Goal: Browse casually: Explore the website without a specific task or goal

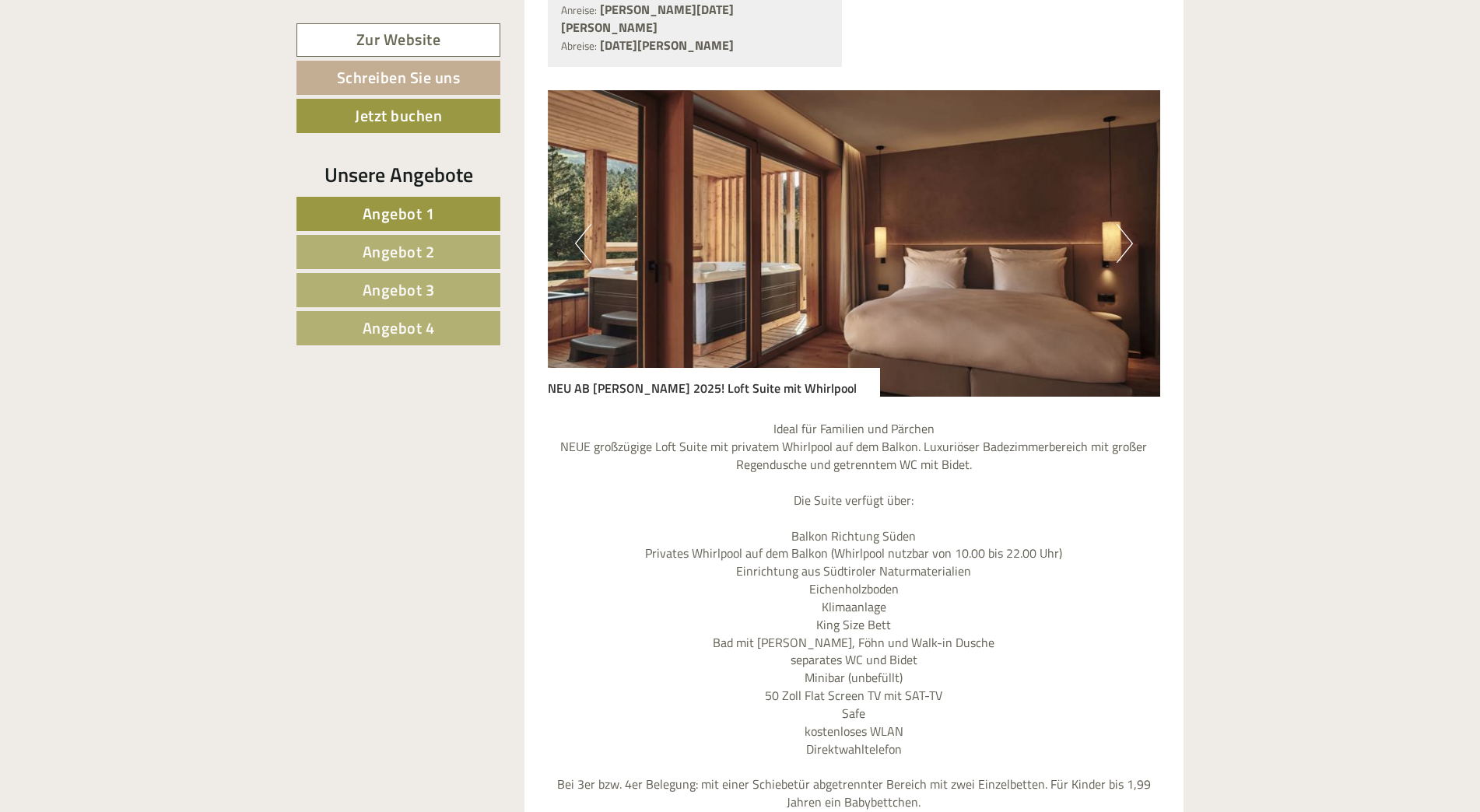
scroll to position [1401, 0]
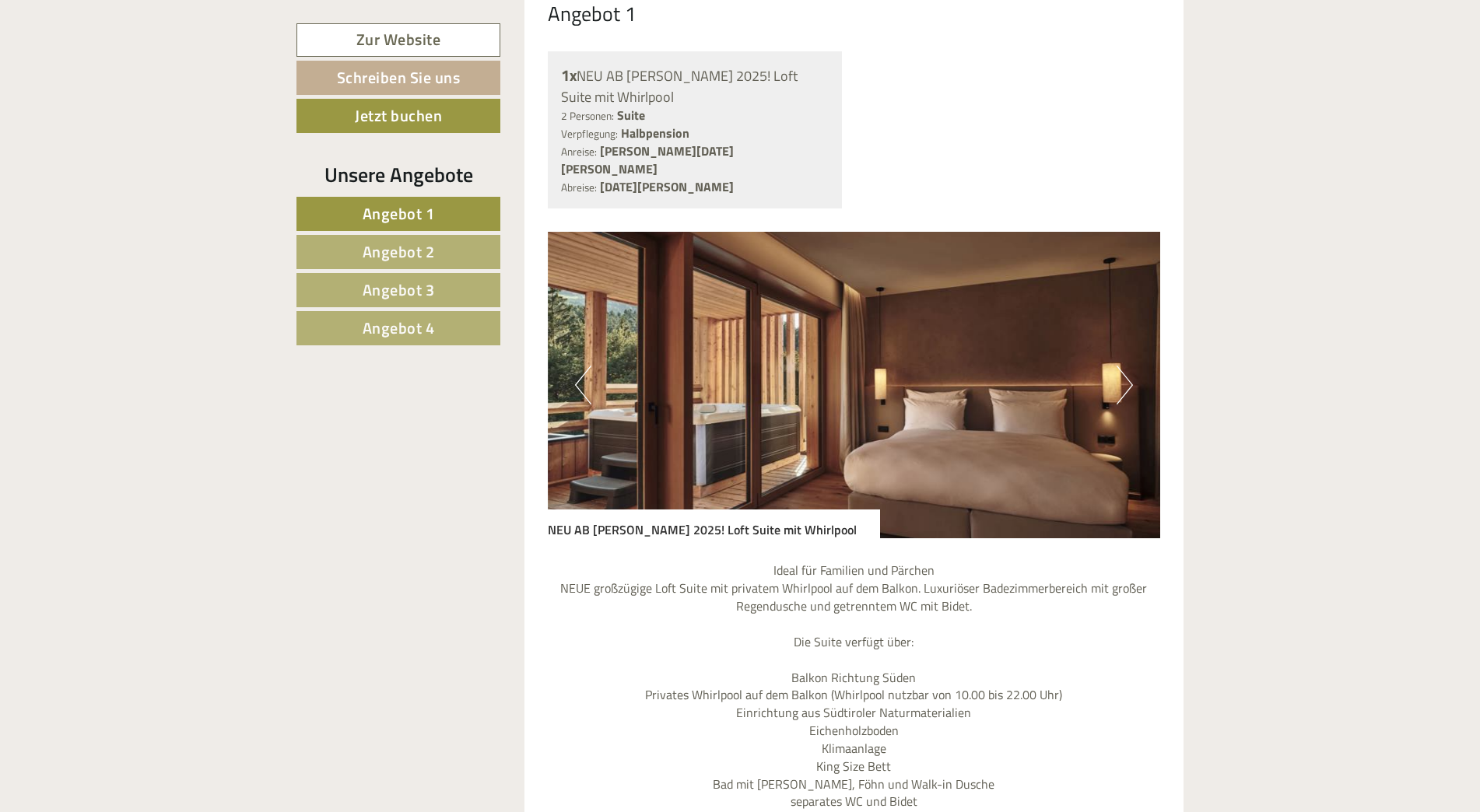
click at [1121, 365] on button "Next" at bounding box center [1124, 384] width 16 height 39
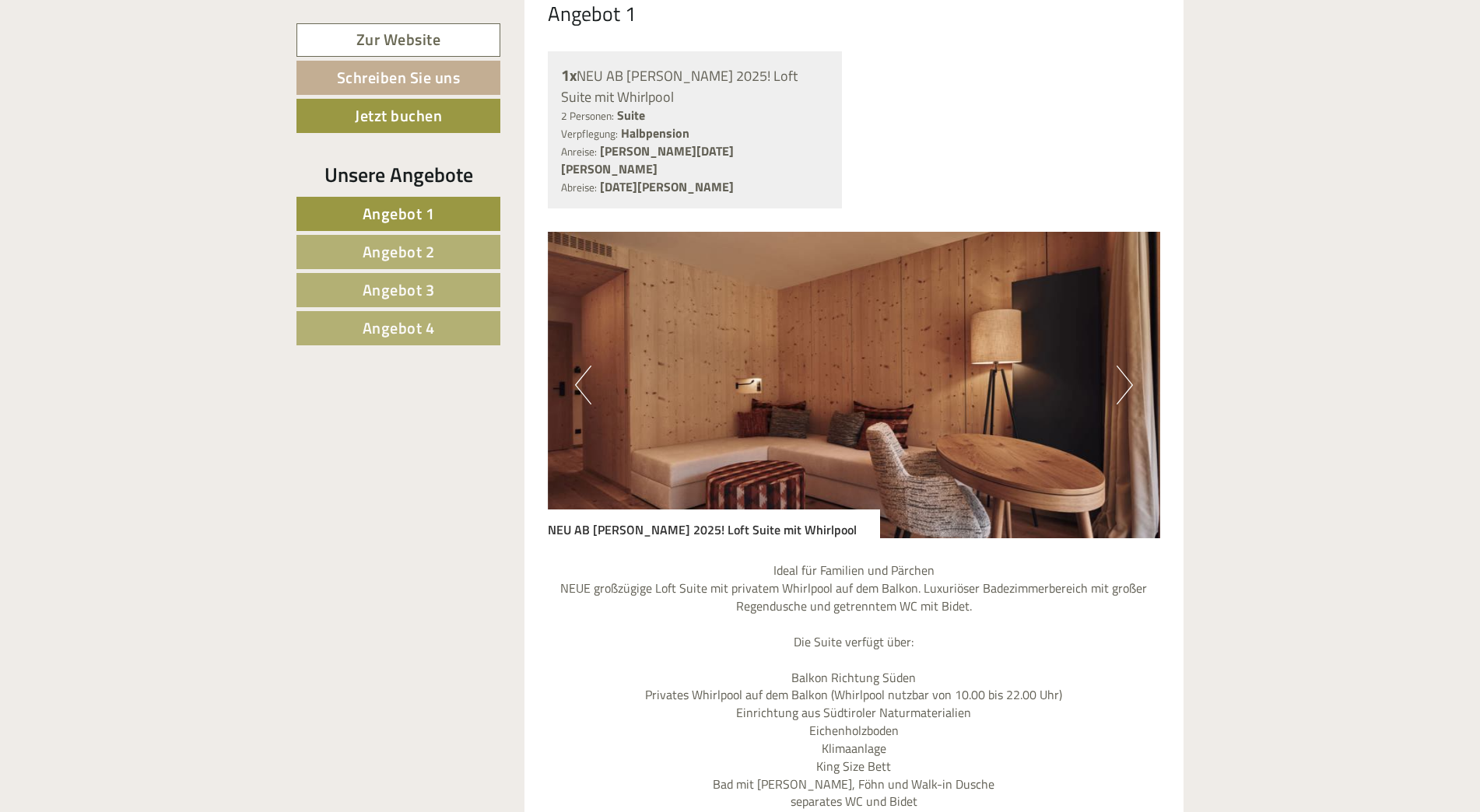
click at [1121, 365] on button "Next" at bounding box center [1124, 384] width 16 height 39
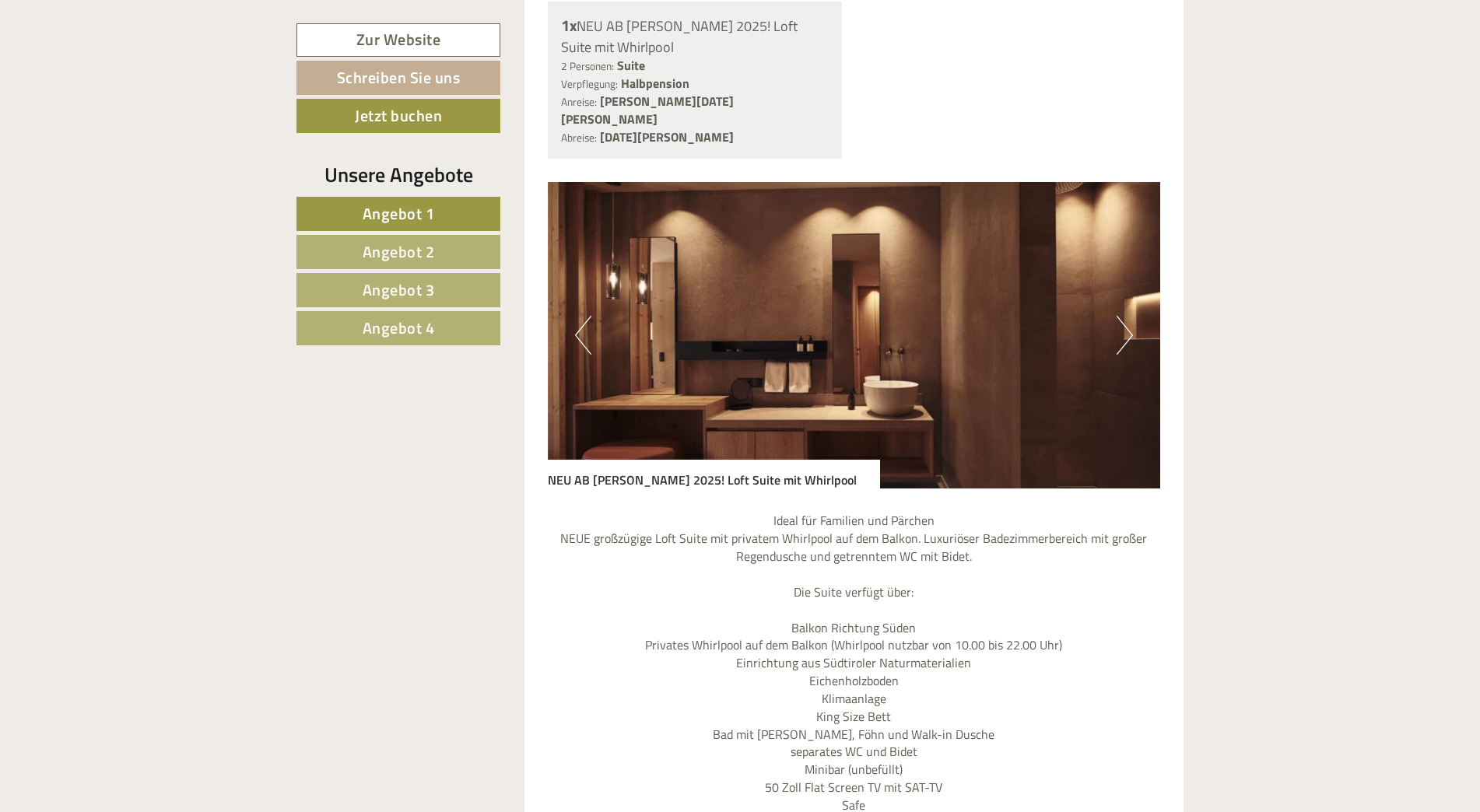
scroll to position [1322, 0]
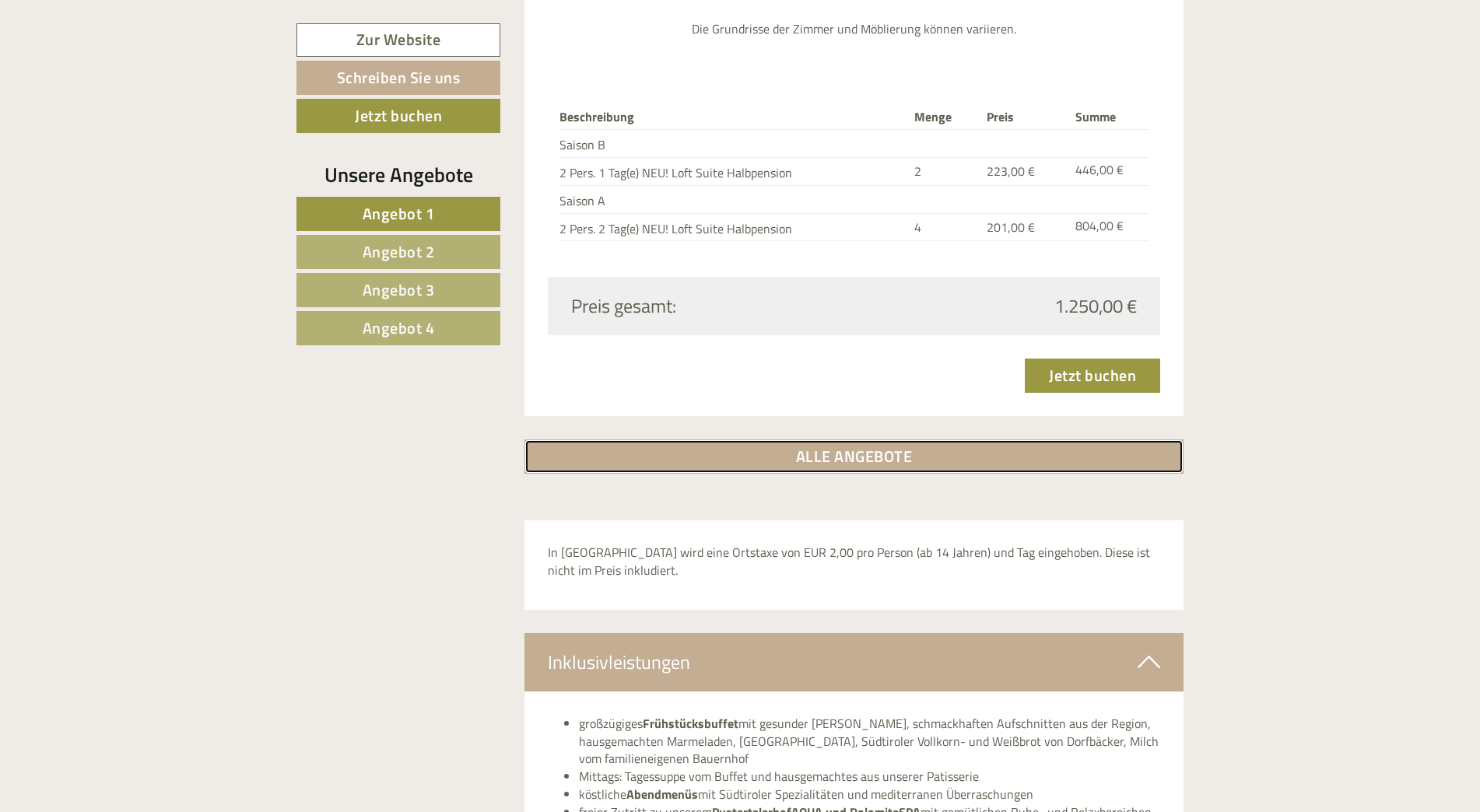
click at [771, 440] on link "ALLE ANGEBOTE" at bounding box center [853, 457] width 659 height 34
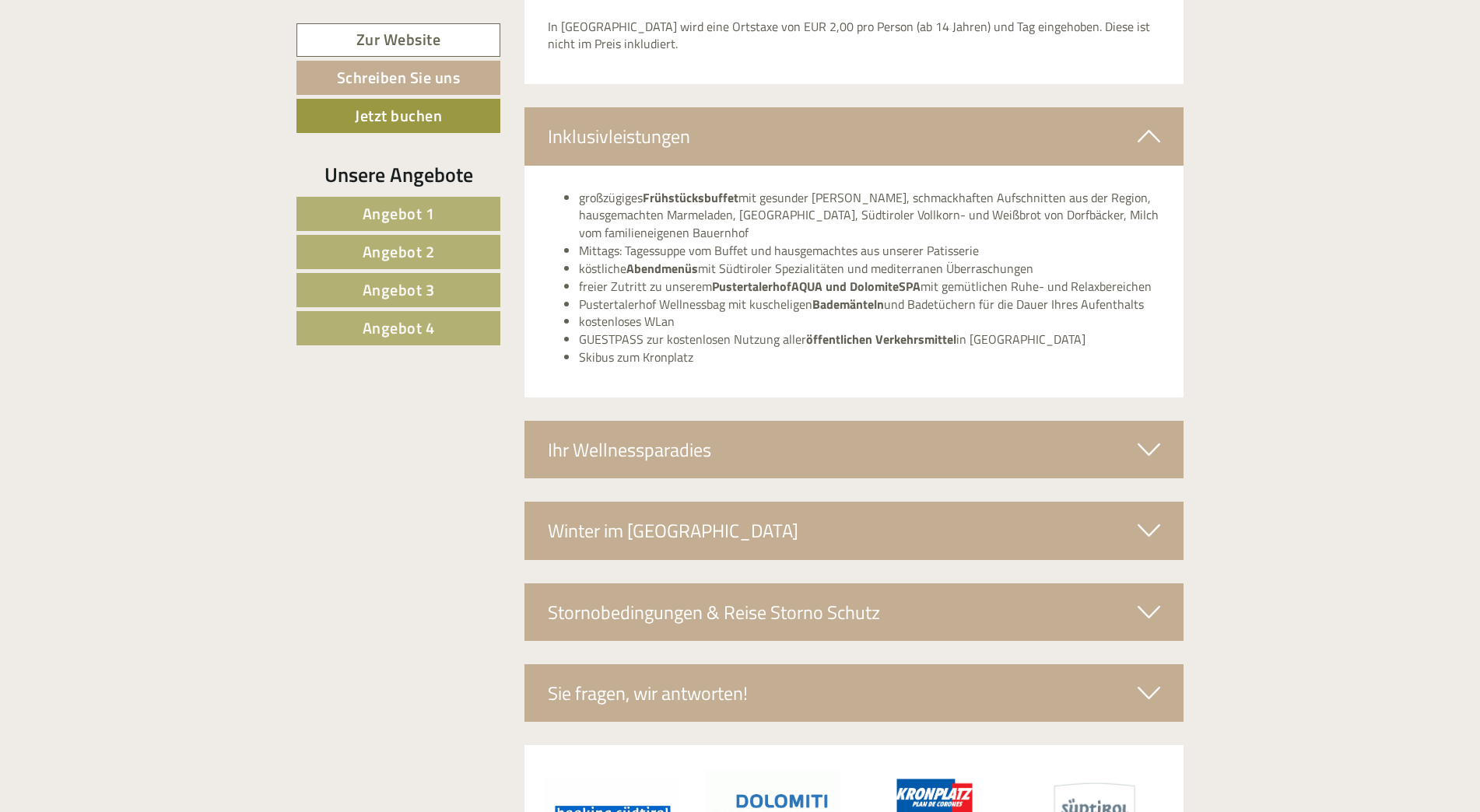
scroll to position [7105, 0]
click at [614, 420] on div "Ihr Wellnessparadies" at bounding box center [853, 448] width 659 height 58
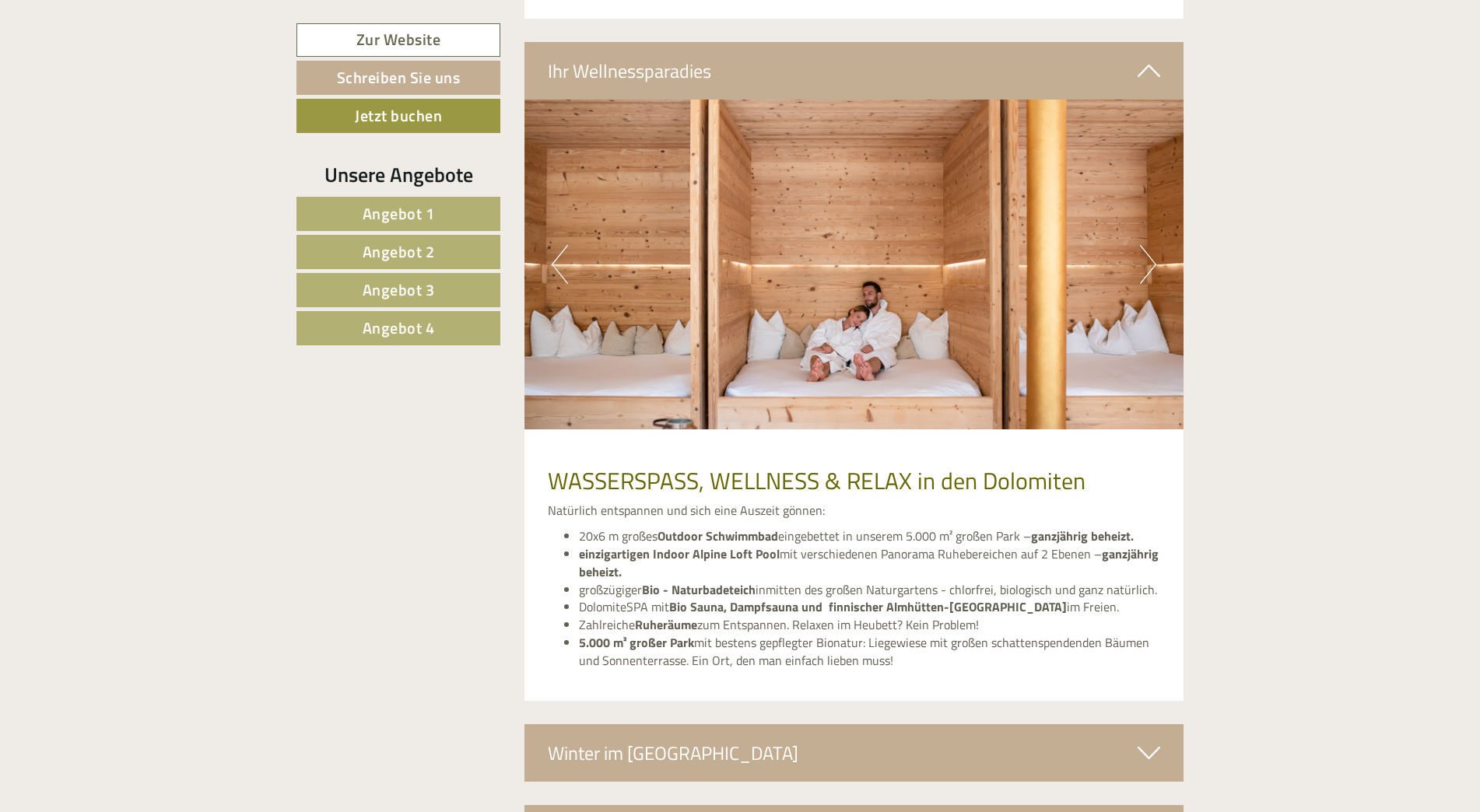
scroll to position [7493, 0]
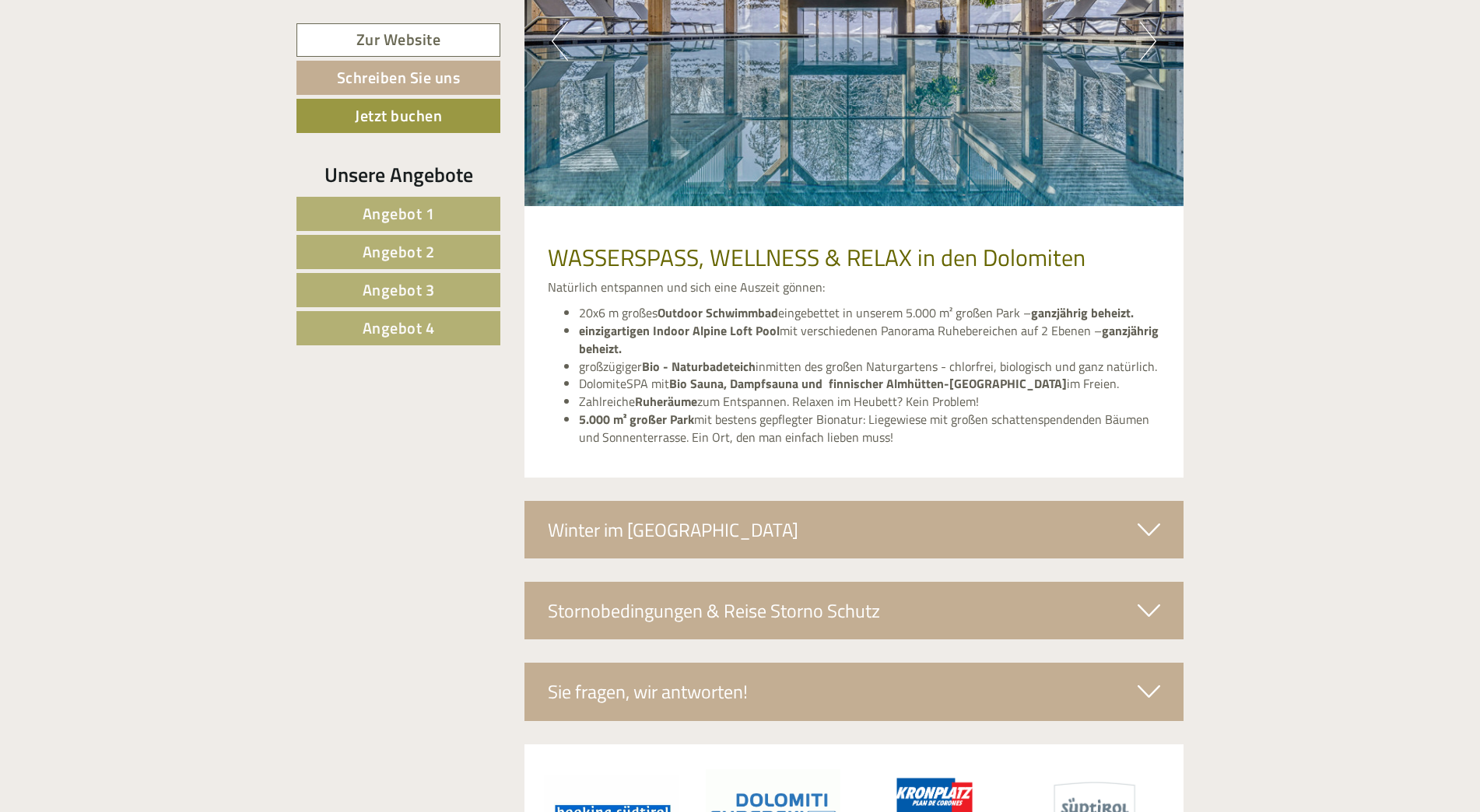
click at [810, 582] on div "Stornobedingungen & Reise Storno Schutz" at bounding box center [853, 610] width 659 height 58
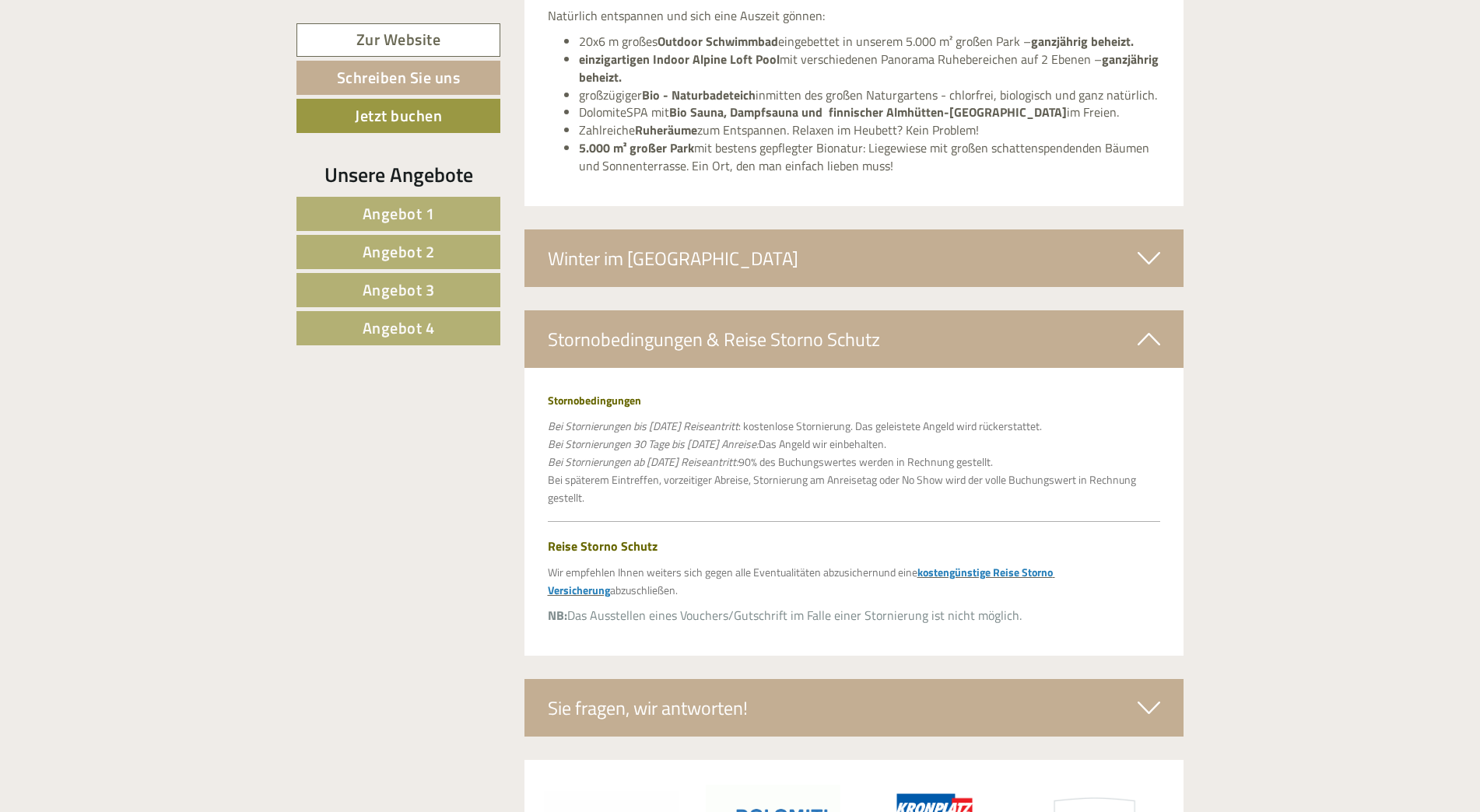
scroll to position [7993, 0]
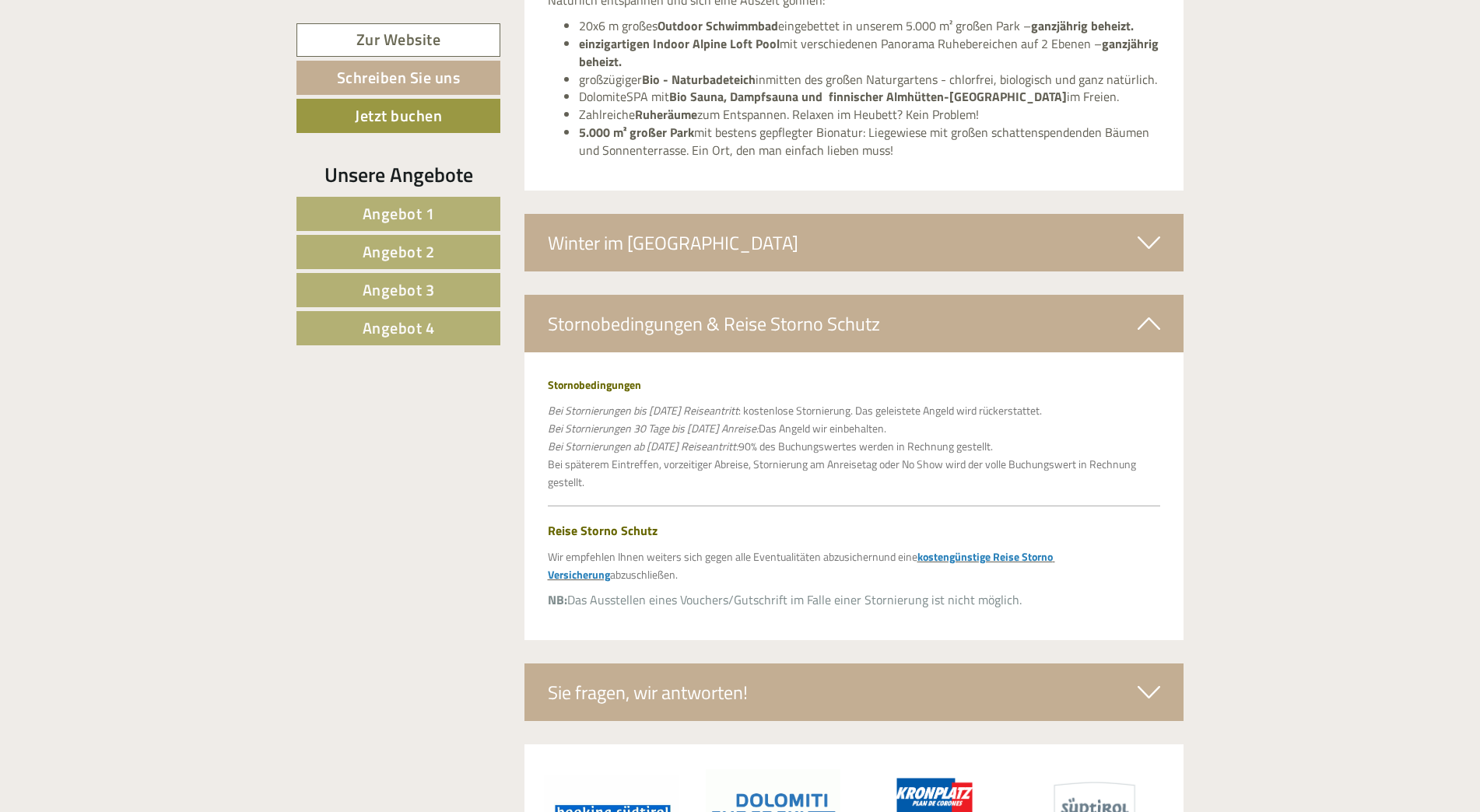
click at [692, 664] on div "Sie fragen, wir antworten!" at bounding box center [853, 692] width 659 height 58
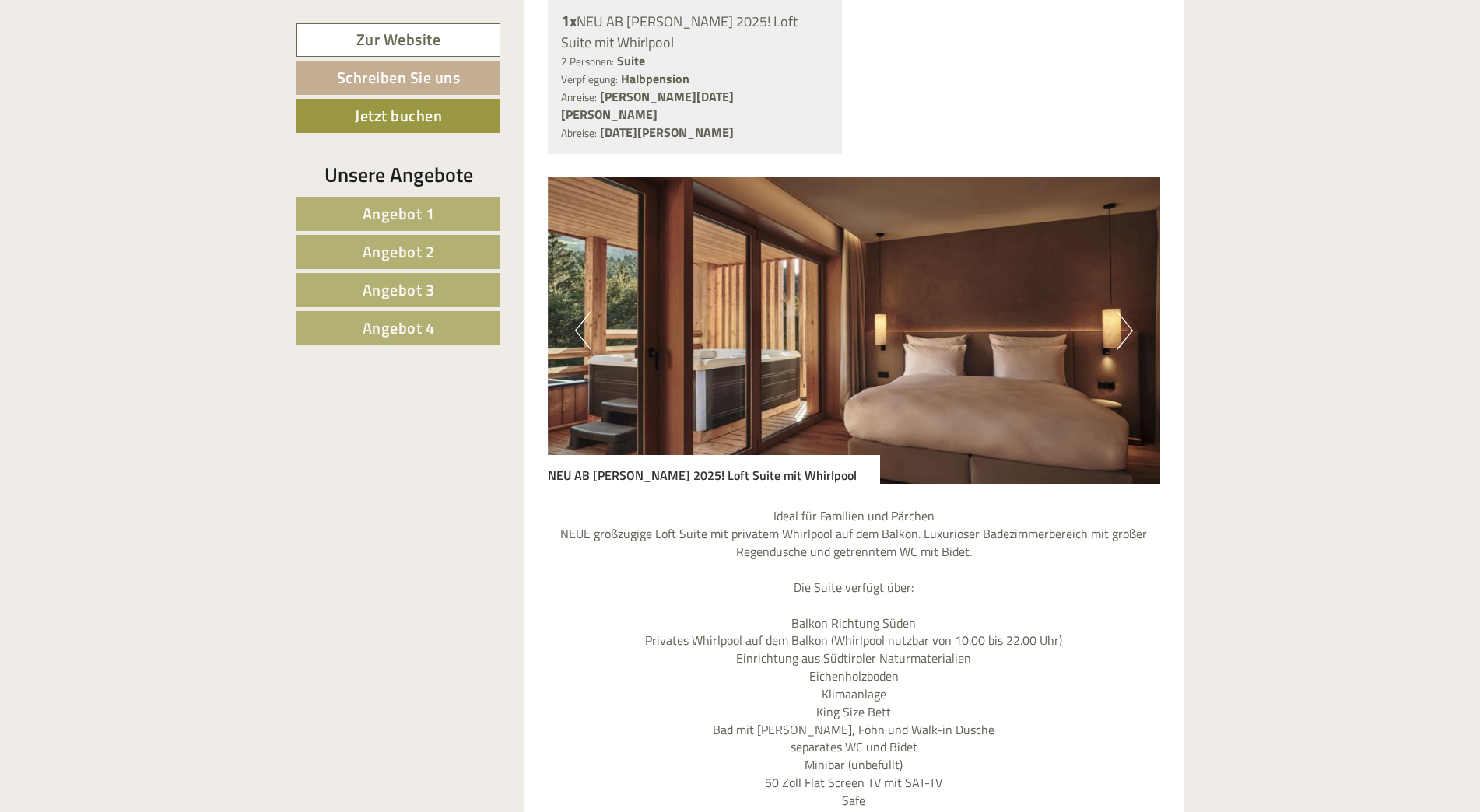
scroll to position [1478, 0]
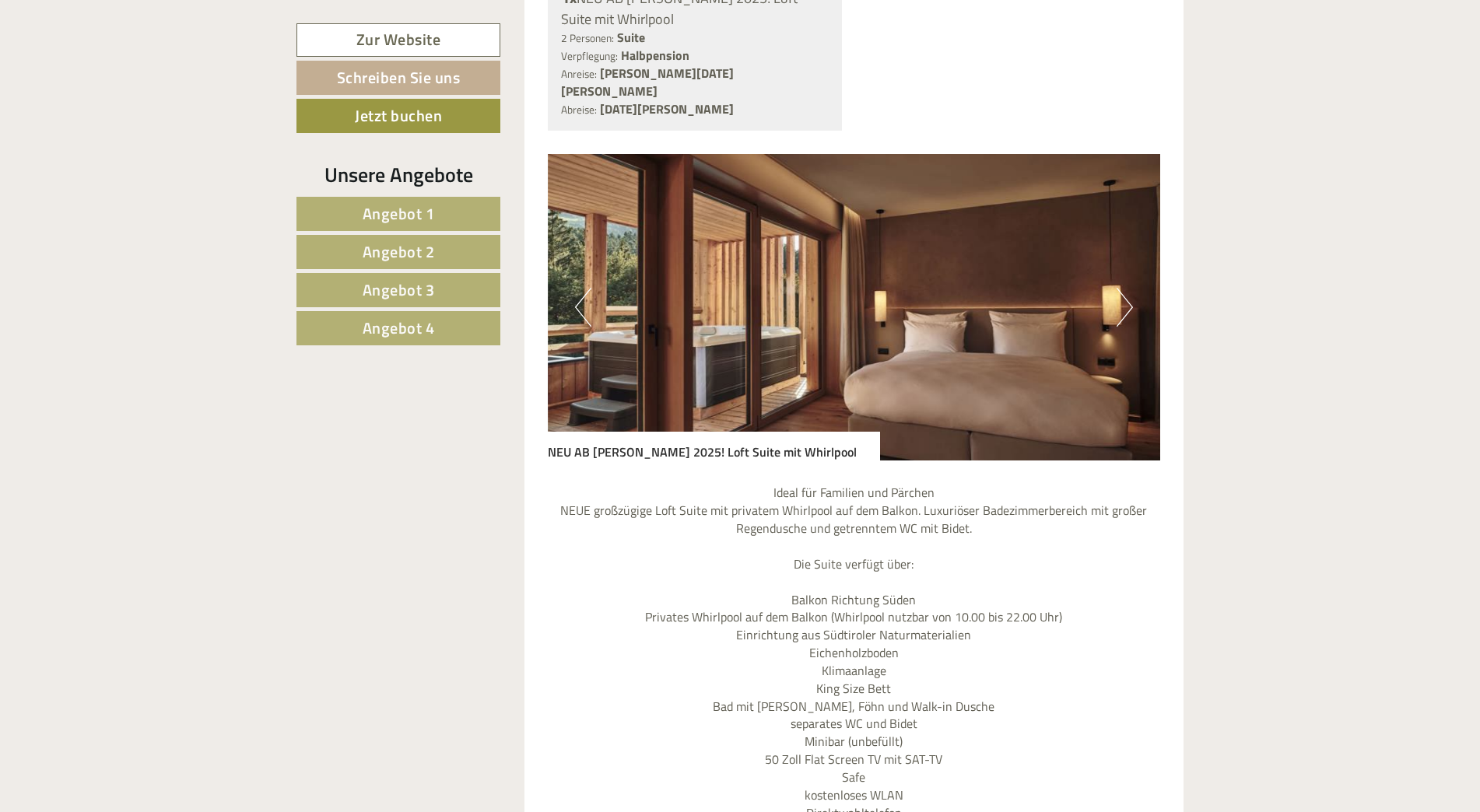
click at [1127, 288] on button "Next" at bounding box center [1124, 307] width 16 height 39
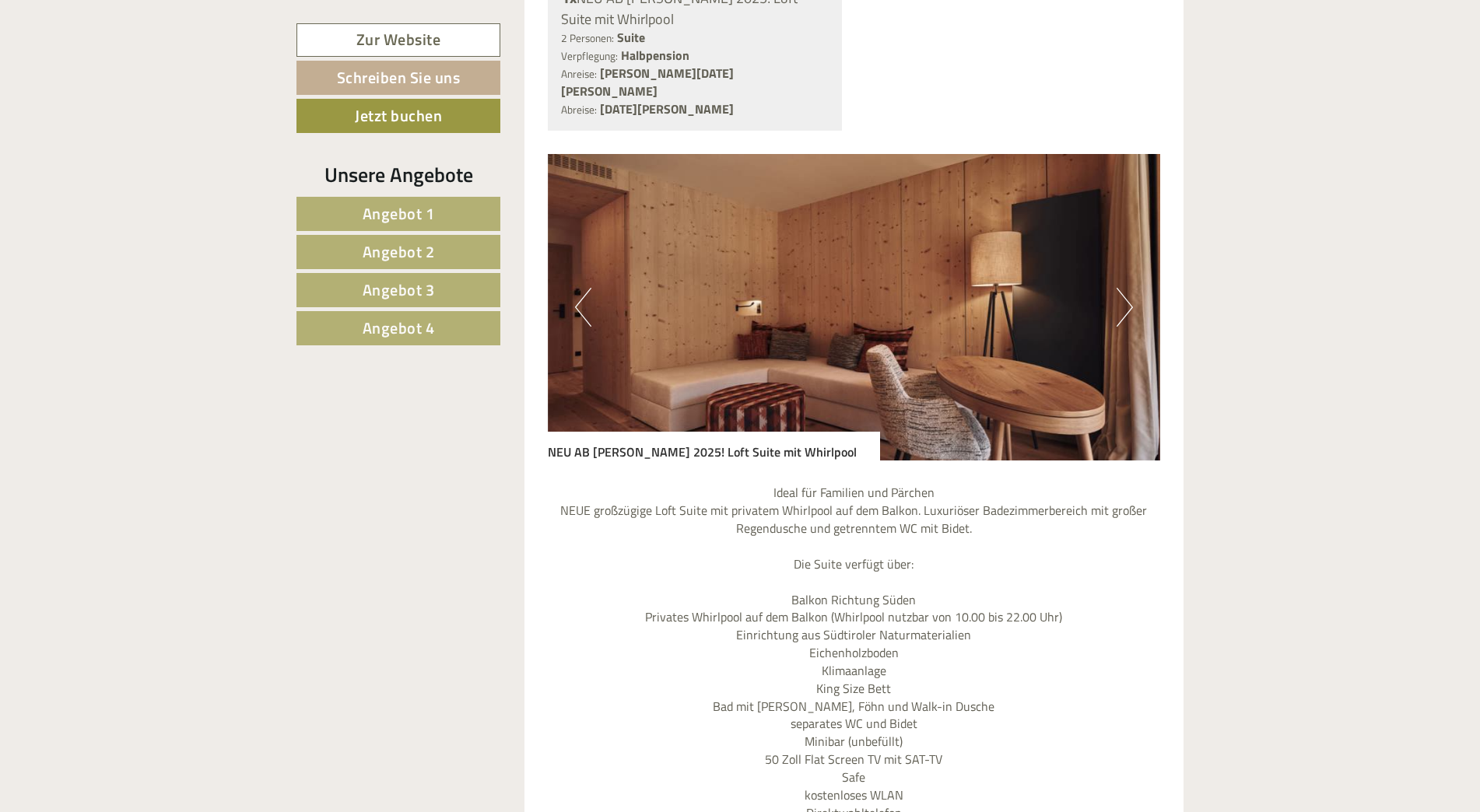
click at [1124, 288] on button "Next" at bounding box center [1124, 307] width 16 height 39
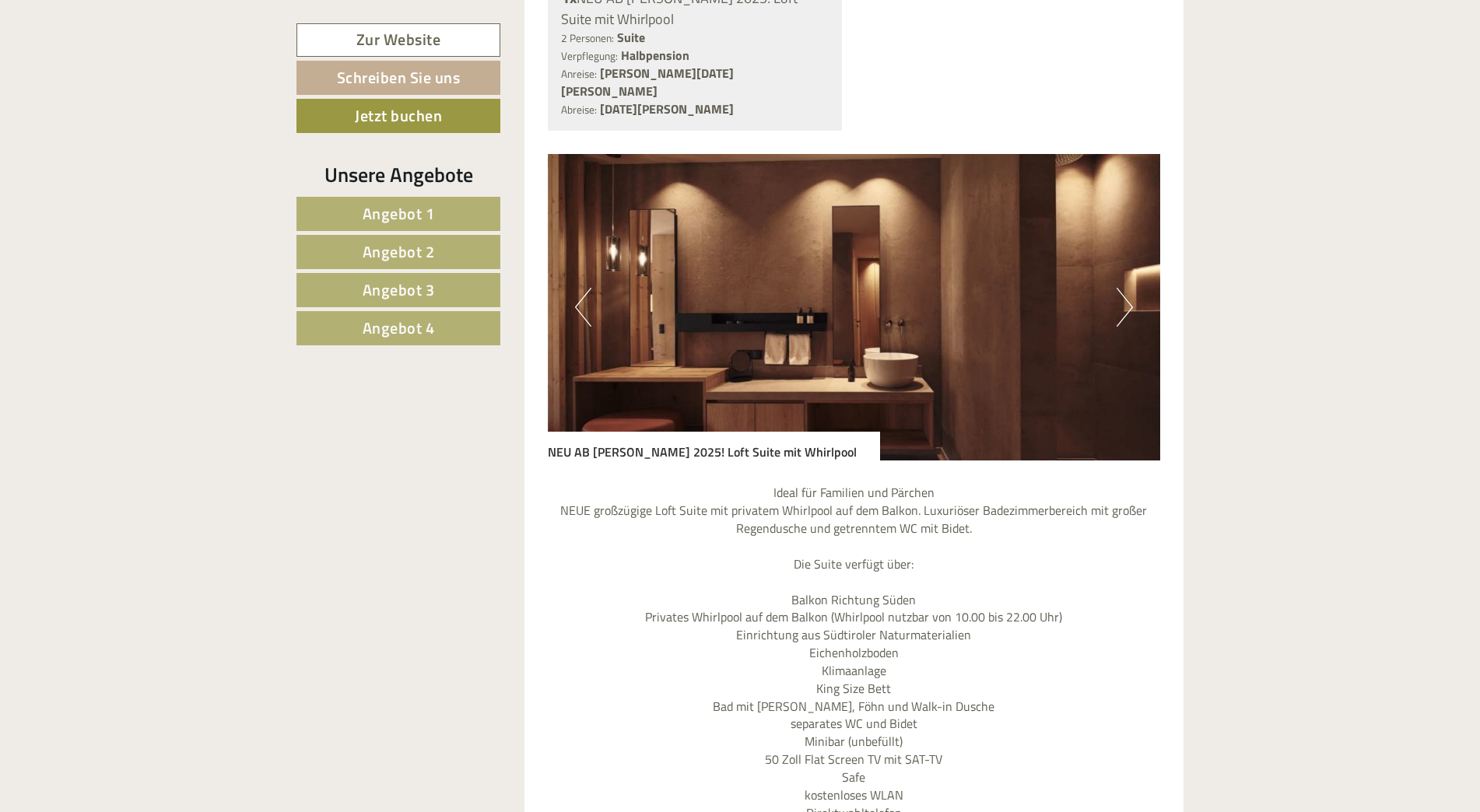
click at [1124, 288] on button "Next" at bounding box center [1124, 307] width 16 height 39
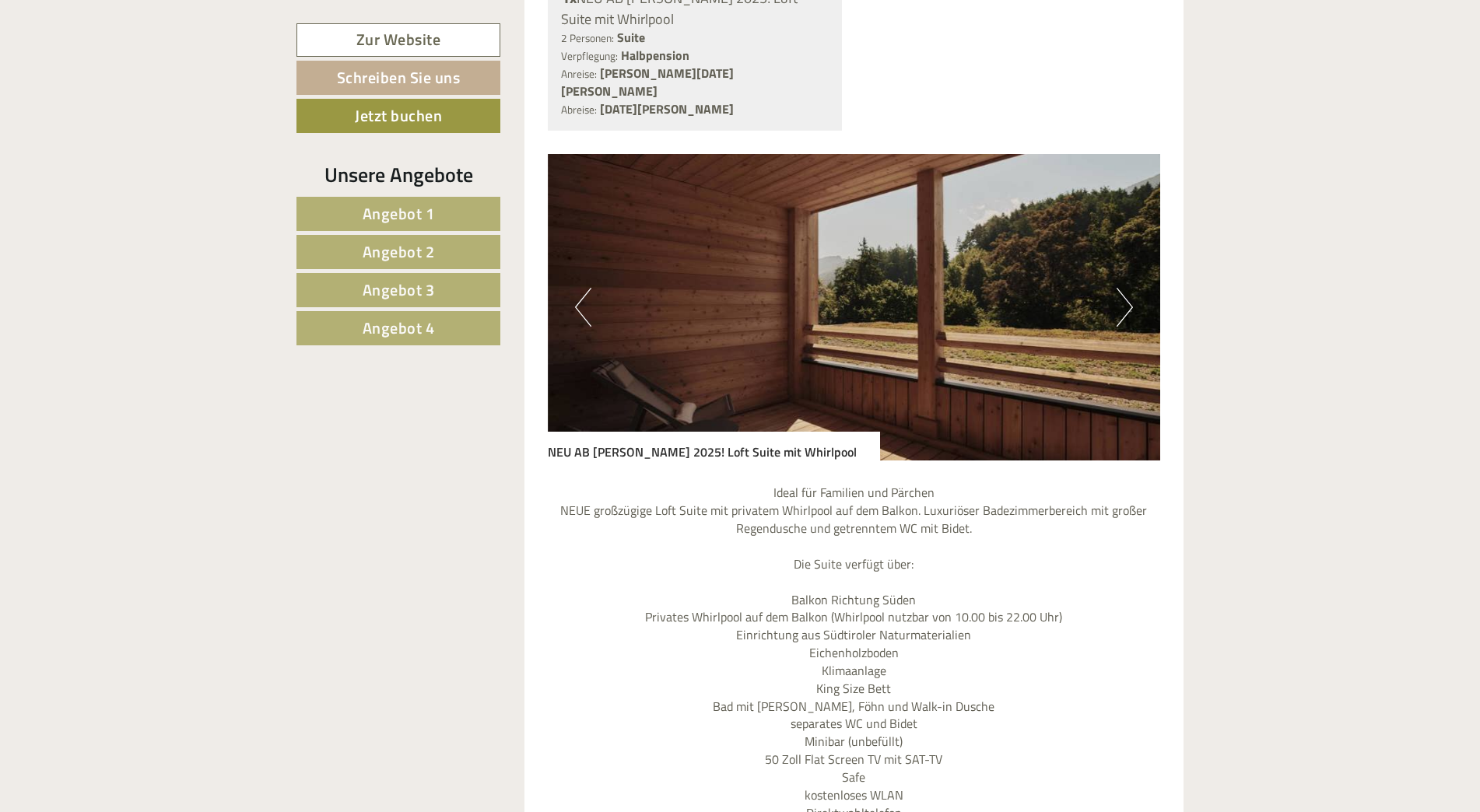
click at [1124, 288] on button "Next" at bounding box center [1124, 307] width 16 height 39
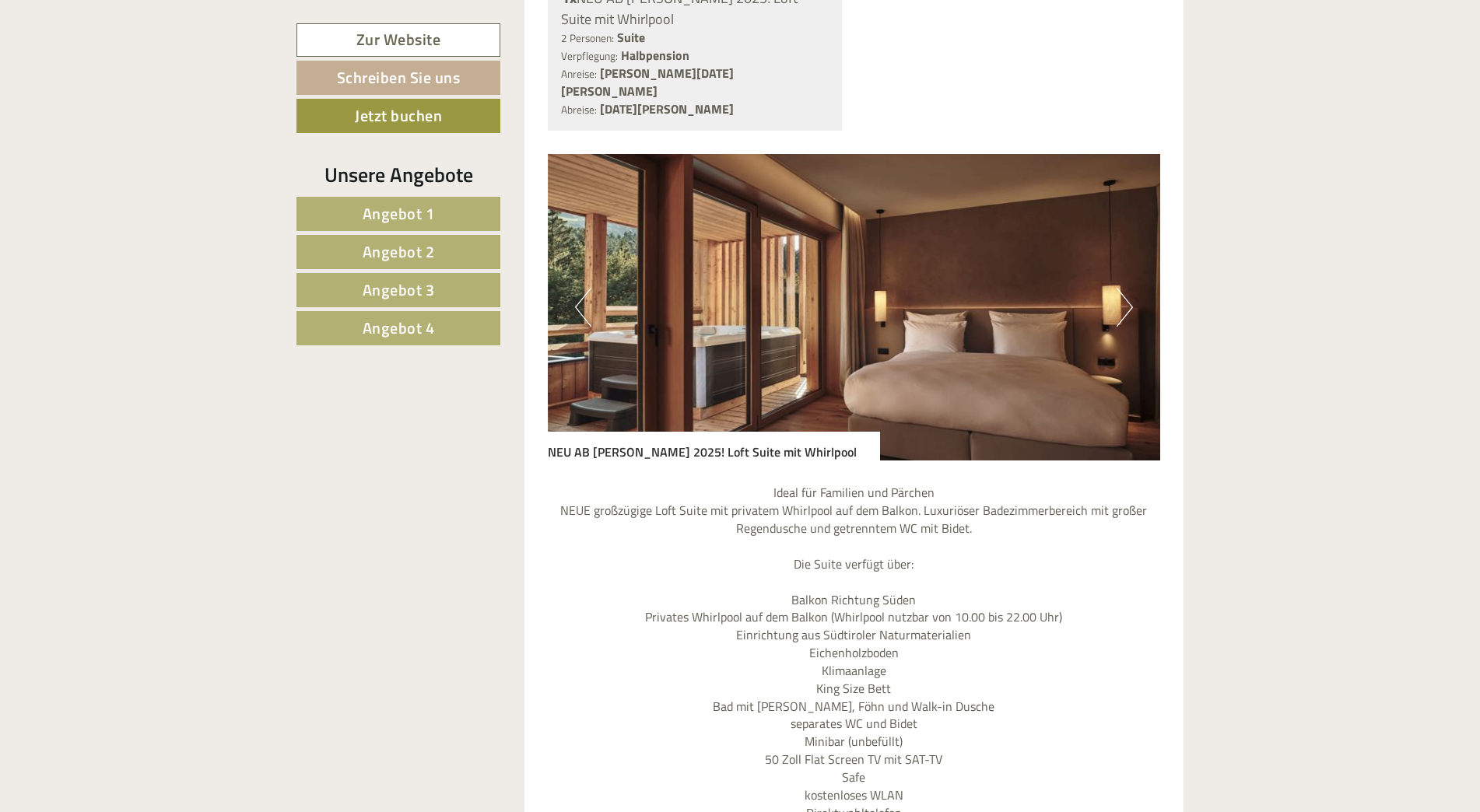
click at [1124, 288] on button "Next" at bounding box center [1124, 307] width 16 height 39
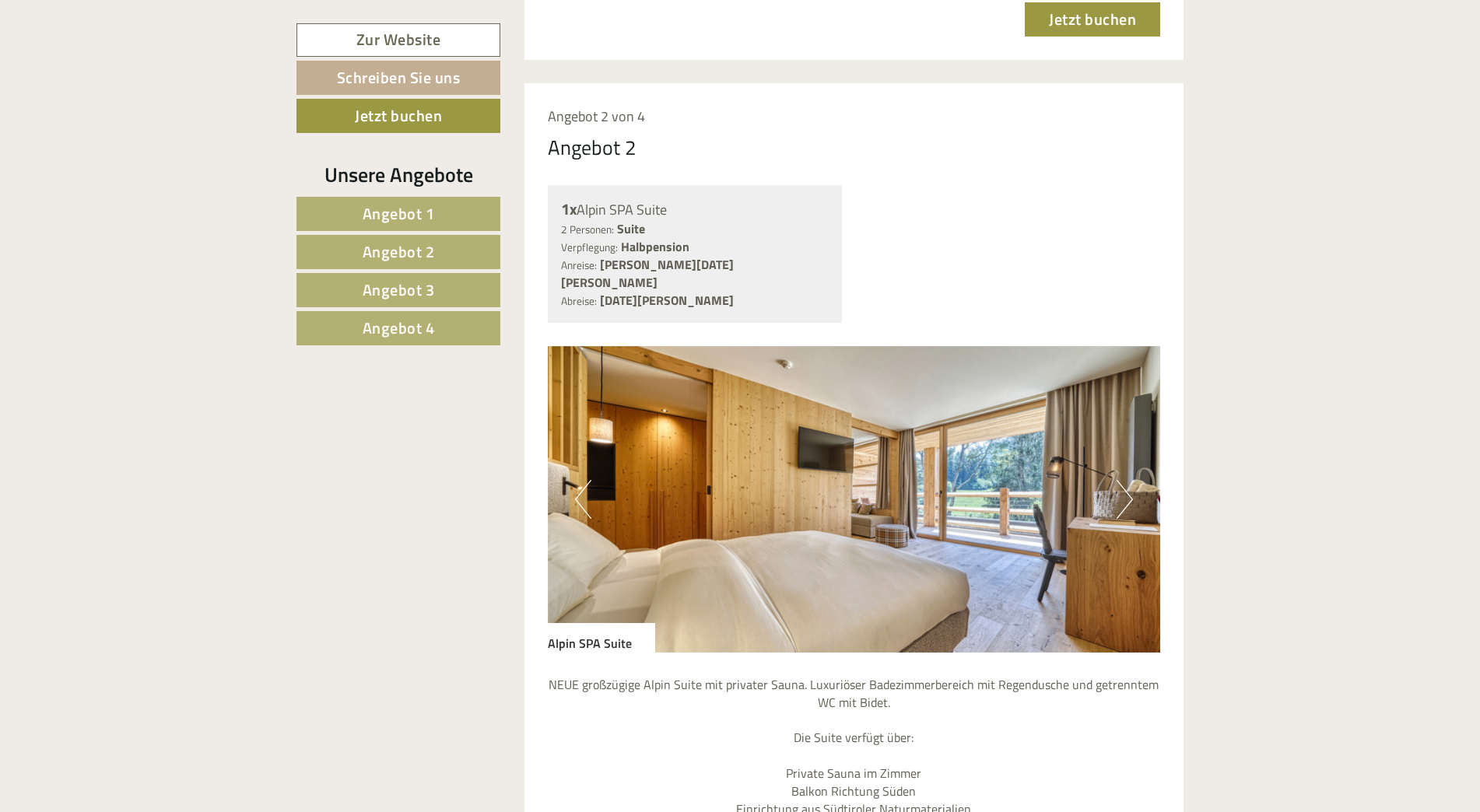
scroll to position [2801, 0]
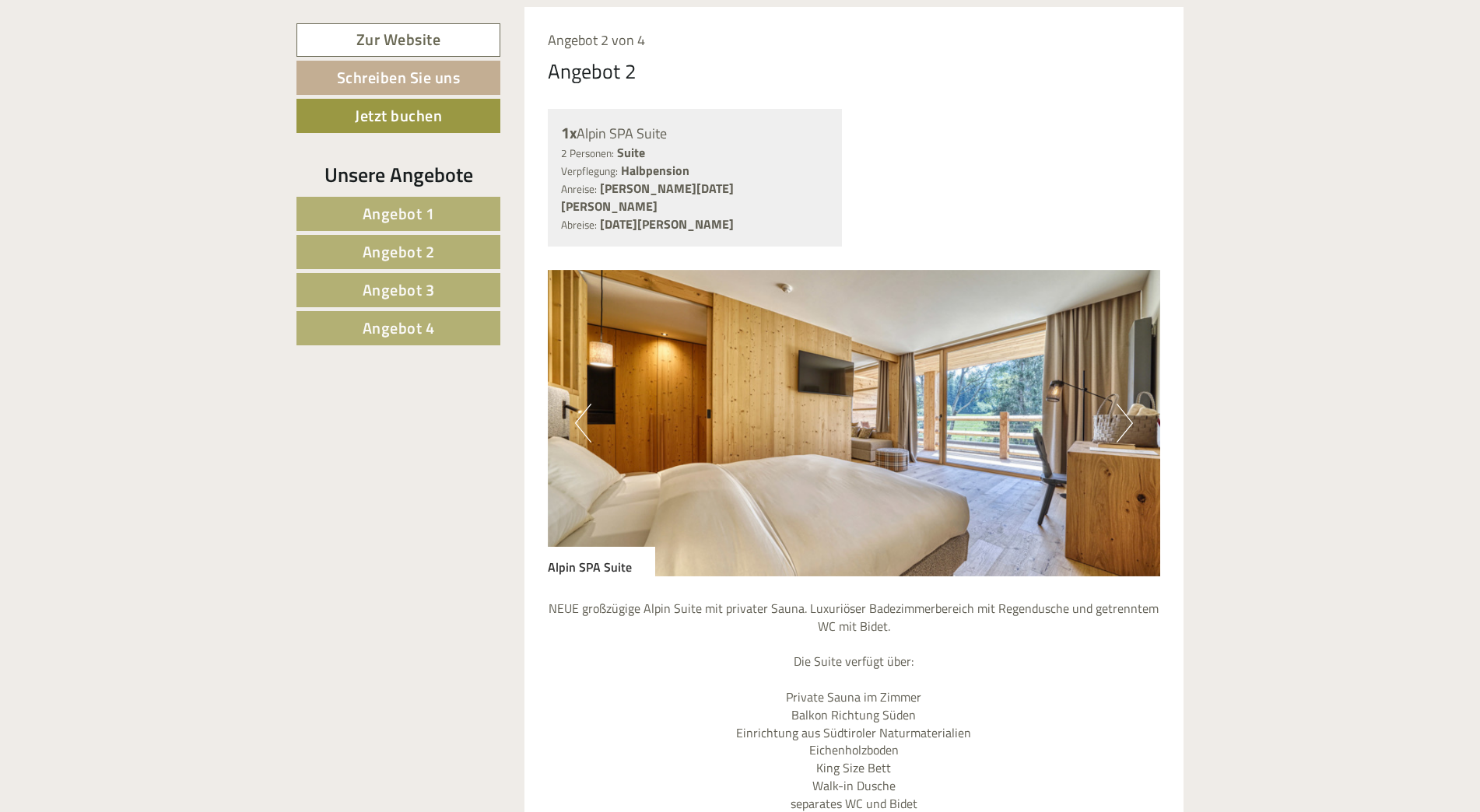
click at [1129, 403] on button "Next" at bounding box center [1124, 422] width 16 height 39
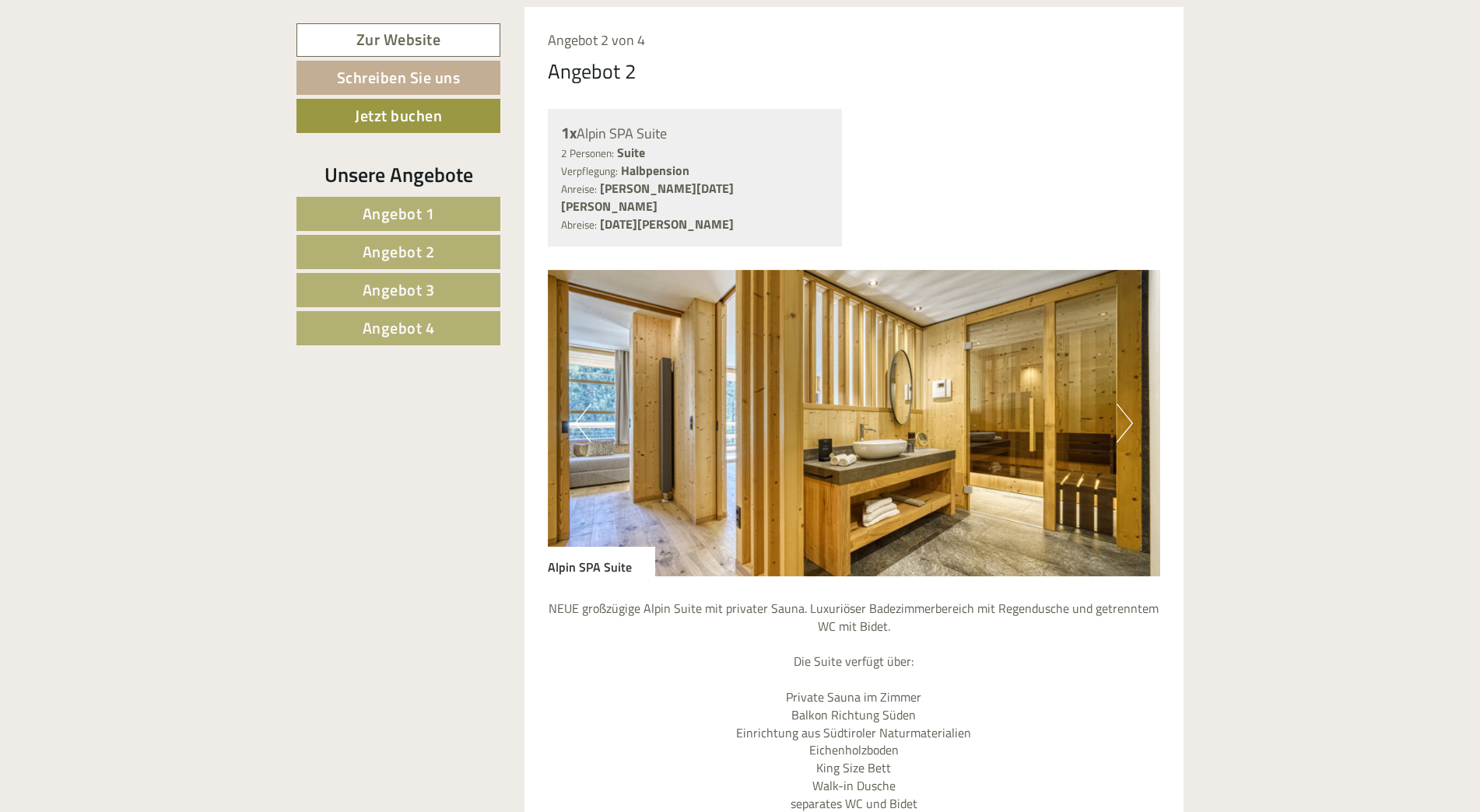
click at [1129, 403] on button "Next" at bounding box center [1124, 422] width 16 height 39
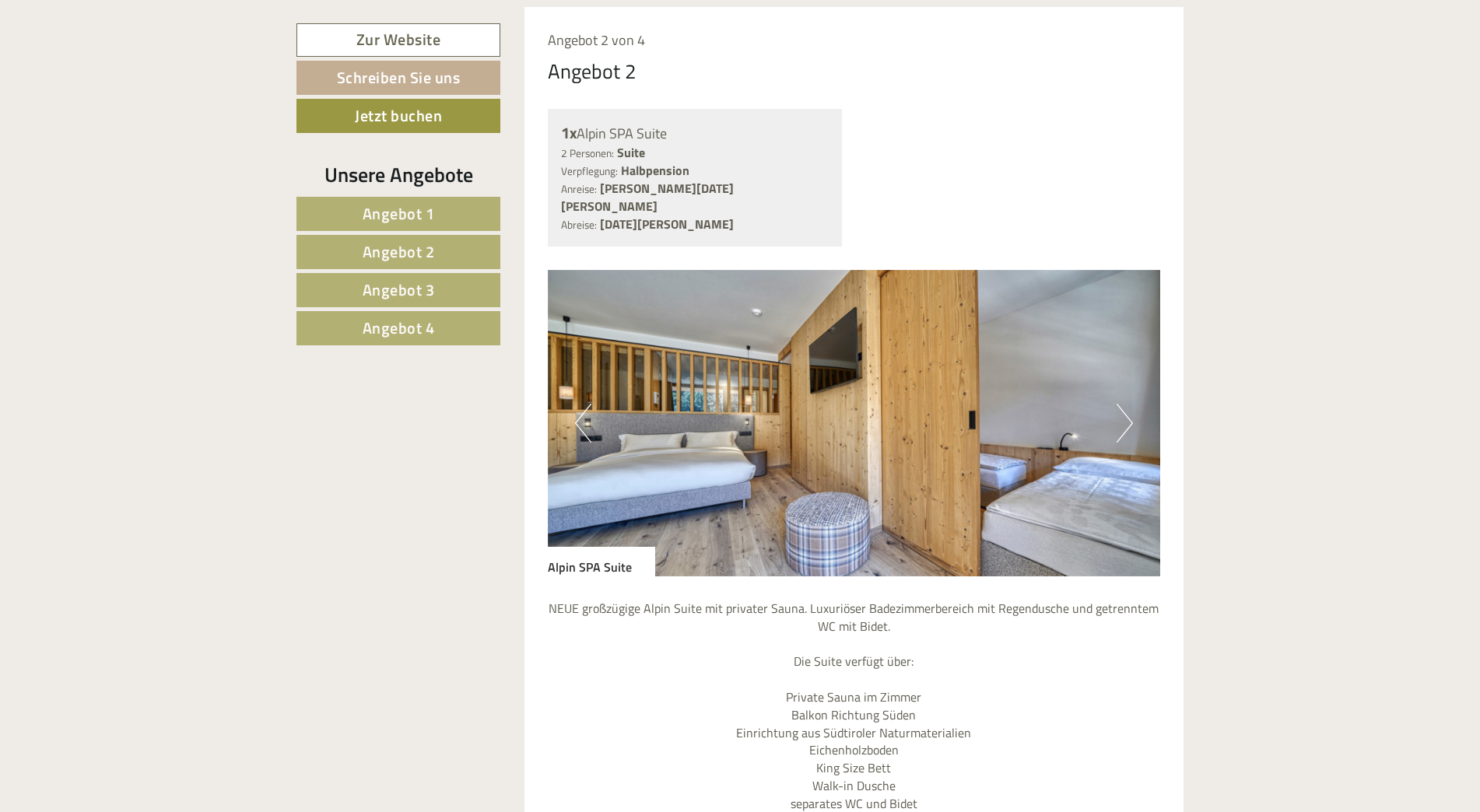
click at [1129, 403] on button "Next" at bounding box center [1124, 422] width 16 height 39
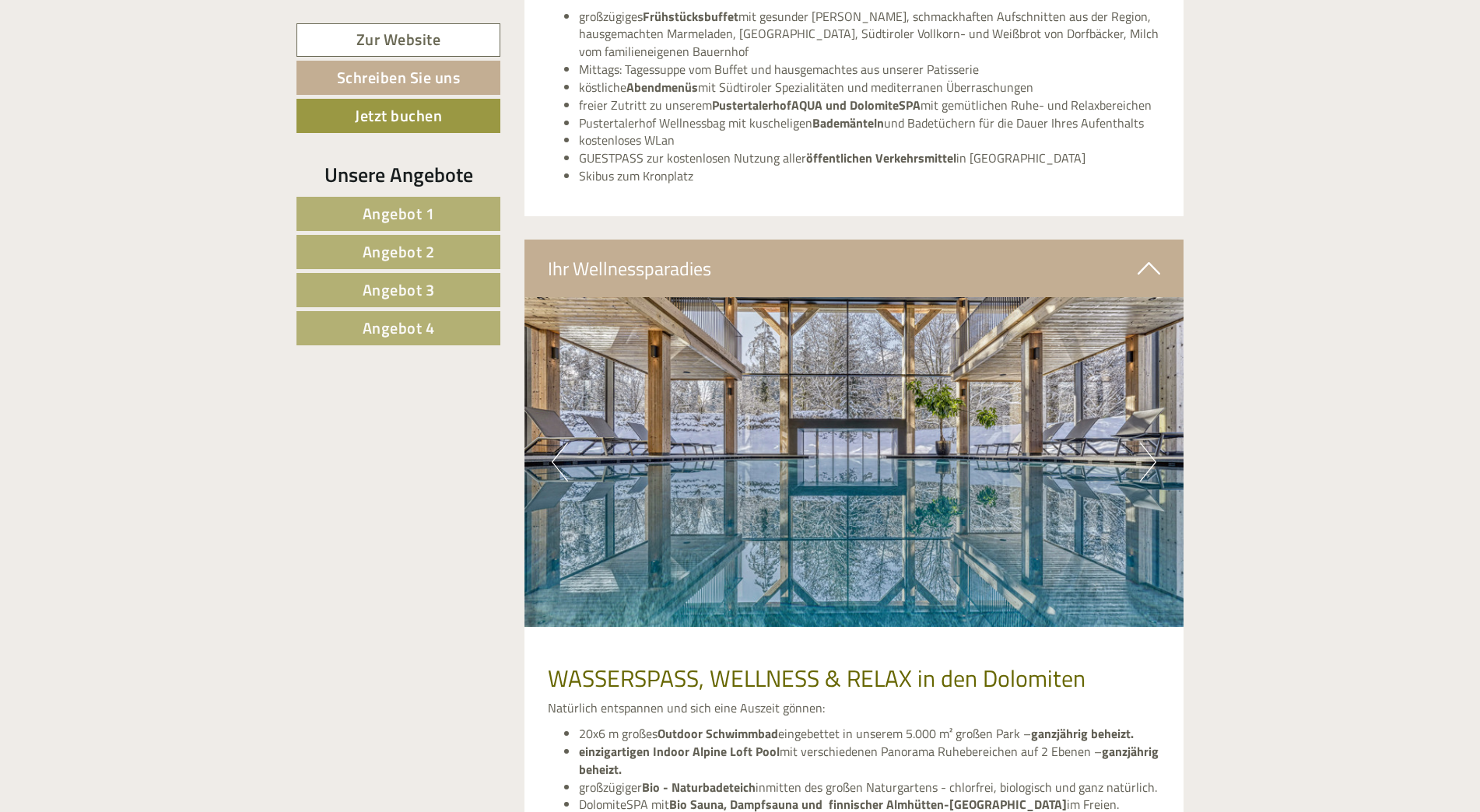
scroll to position [7313, 0]
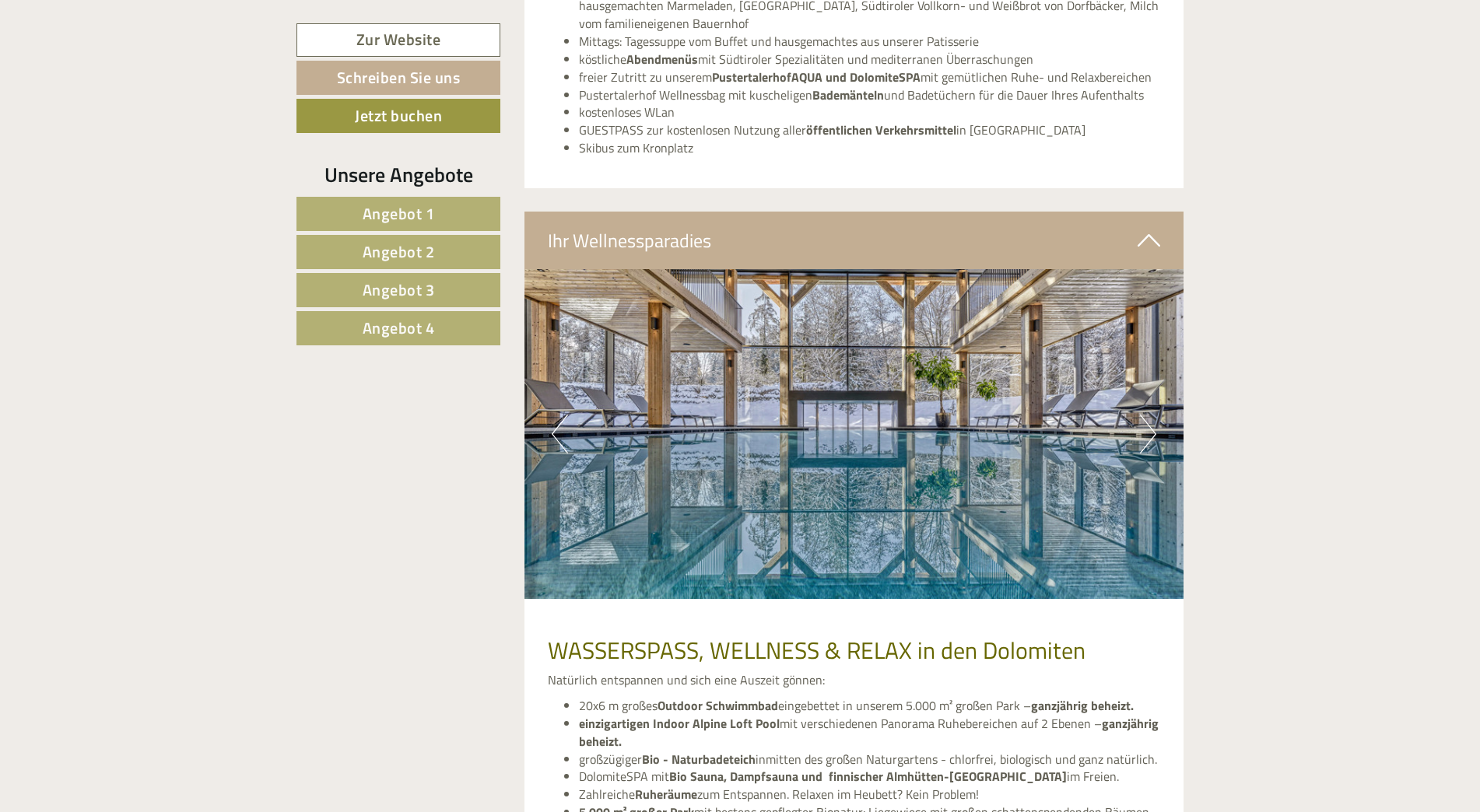
click at [1149, 415] on button "Next" at bounding box center [1147, 434] width 16 height 39
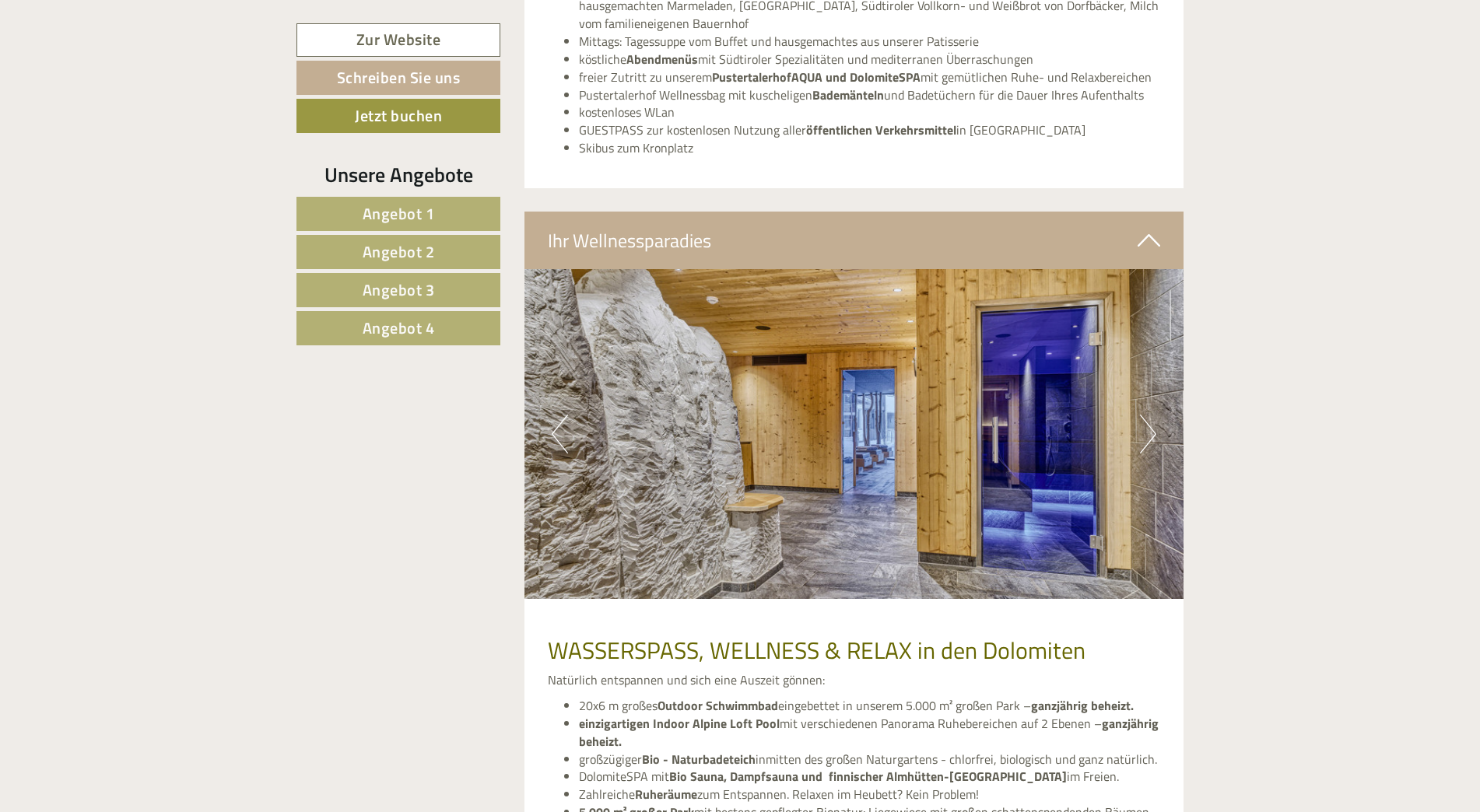
click at [1149, 415] on button "Next" at bounding box center [1147, 434] width 16 height 39
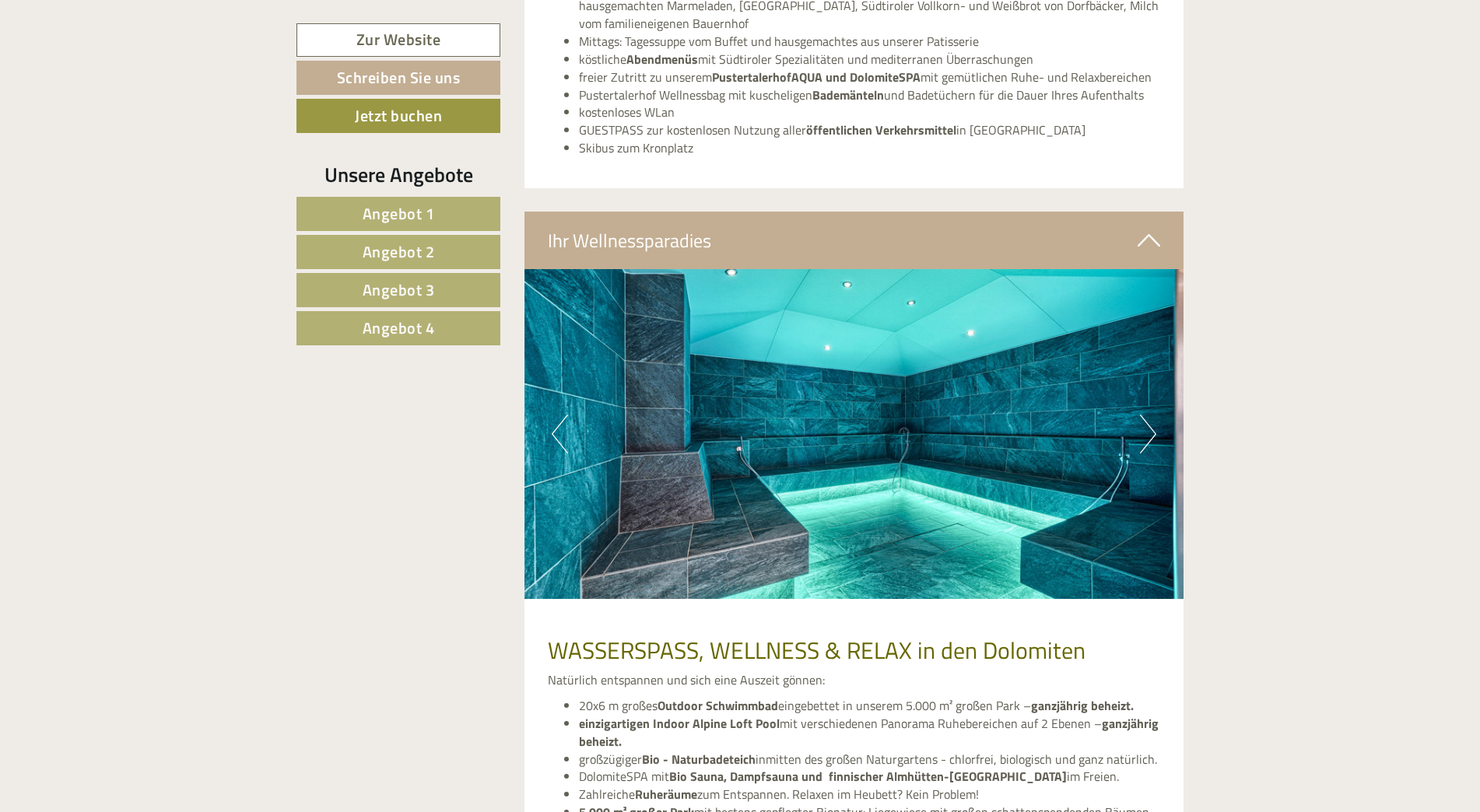
click at [1149, 415] on button "Next" at bounding box center [1147, 434] width 16 height 39
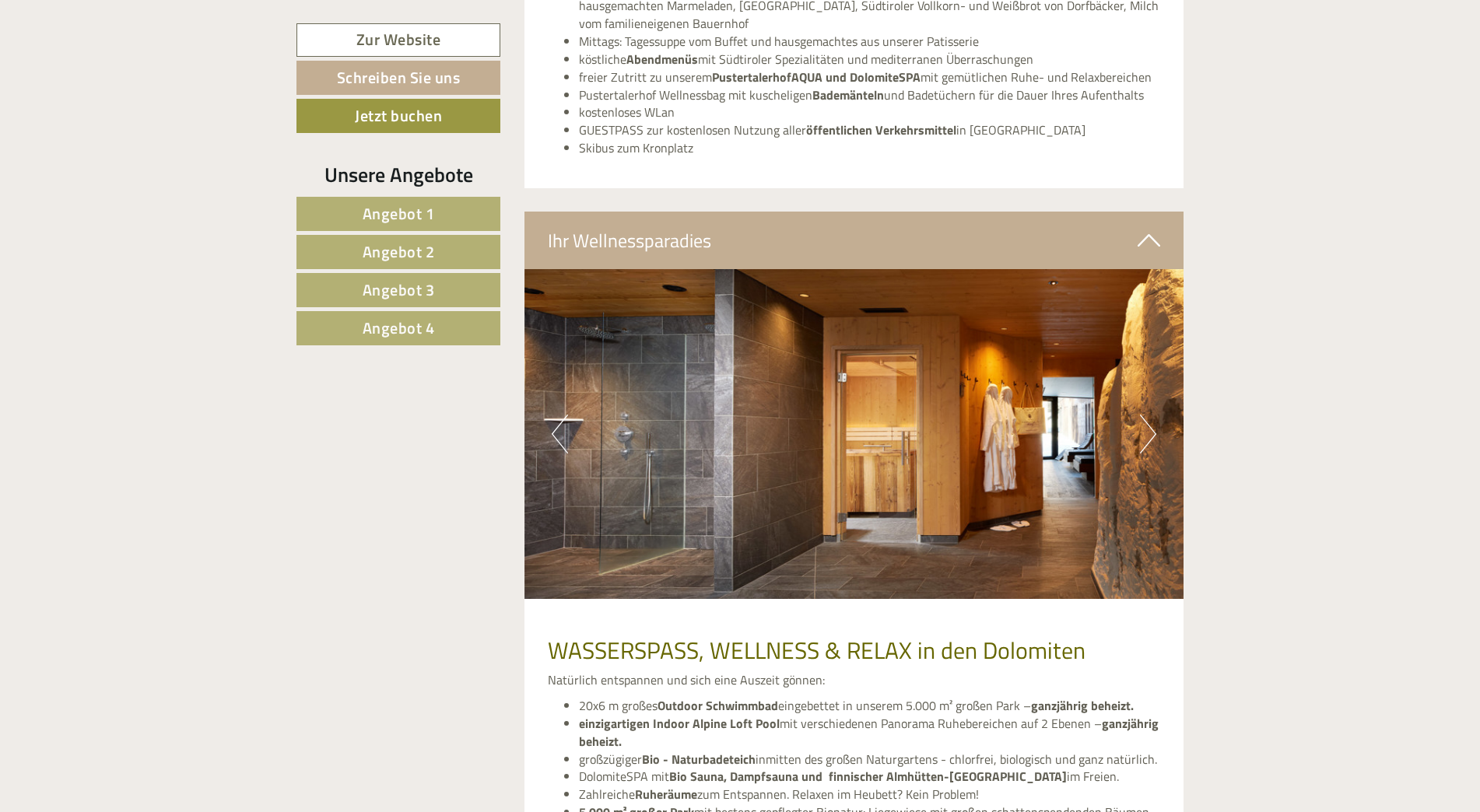
click at [1150, 415] on button "Next" at bounding box center [1147, 434] width 16 height 39
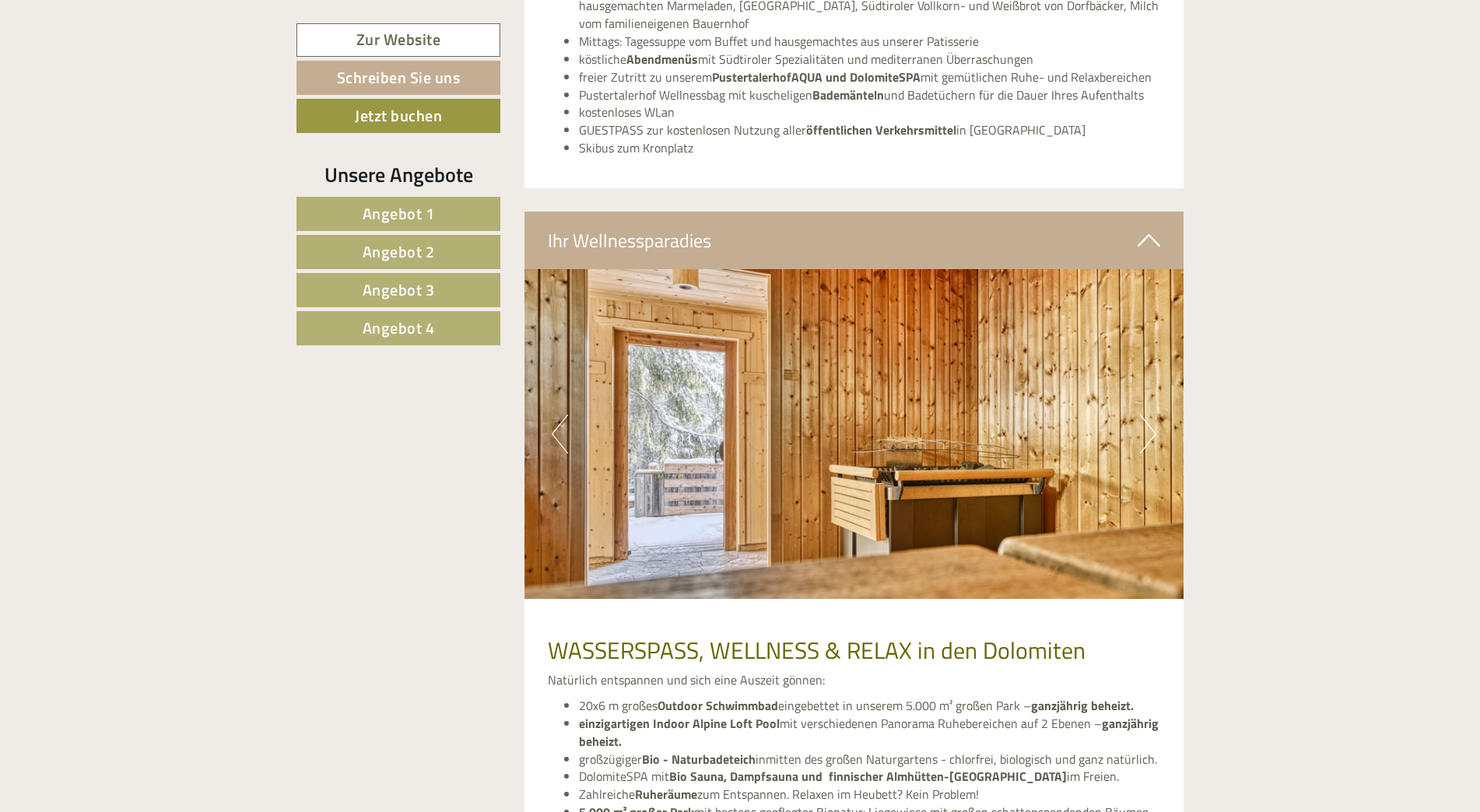
click at [1150, 415] on button "Next" at bounding box center [1147, 434] width 16 height 39
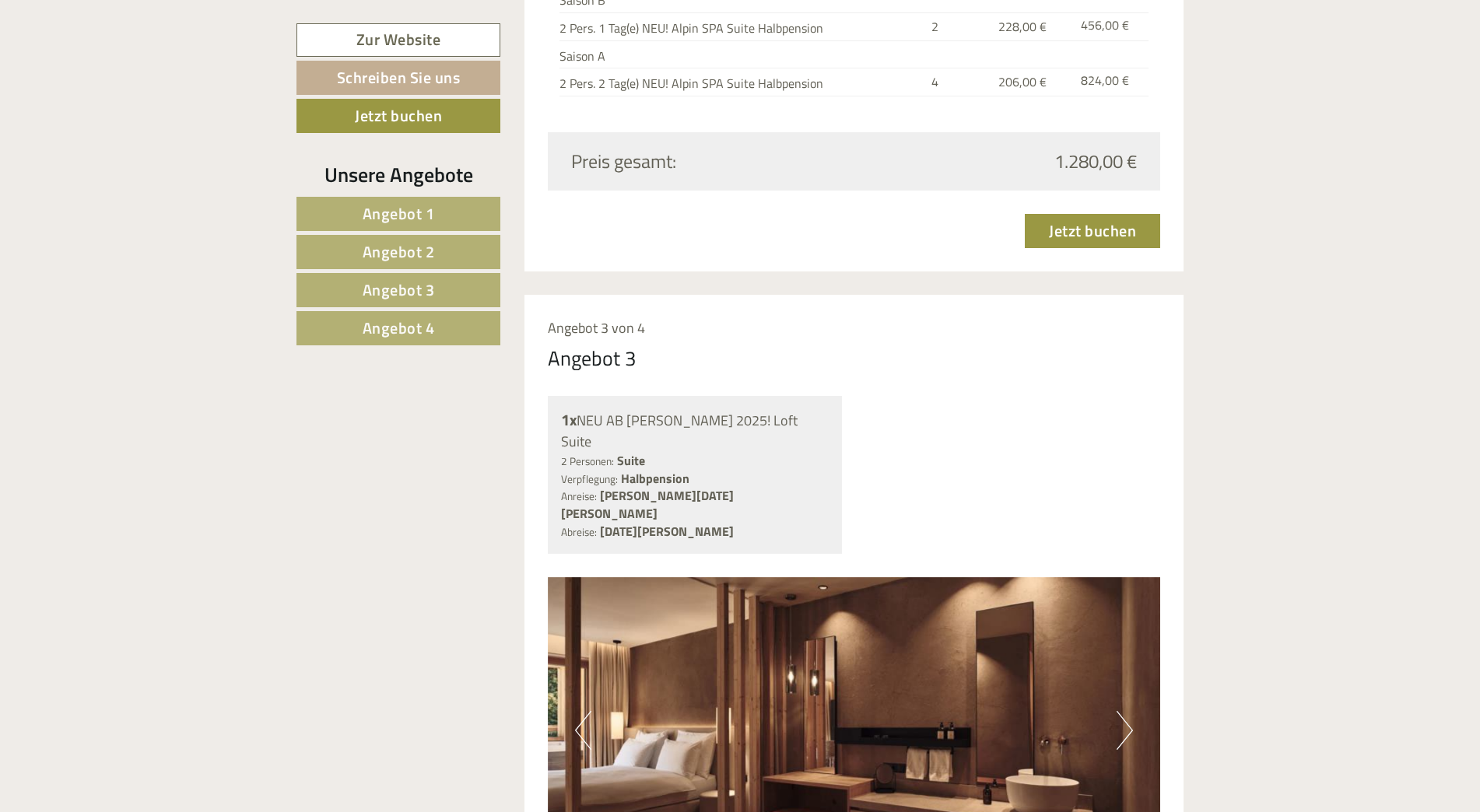
scroll to position [3734, 0]
